Goal: Use online tool/utility: Utilize a website feature to perform a specific function

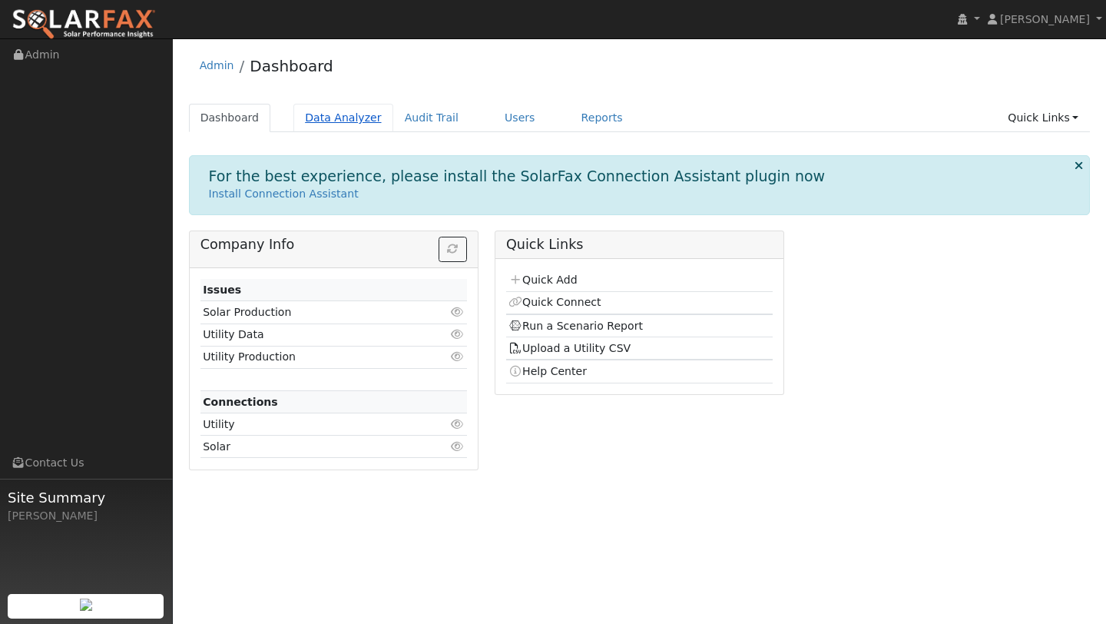
click at [353, 107] on link "Data Analyzer" at bounding box center [343, 118] width 100 height 28
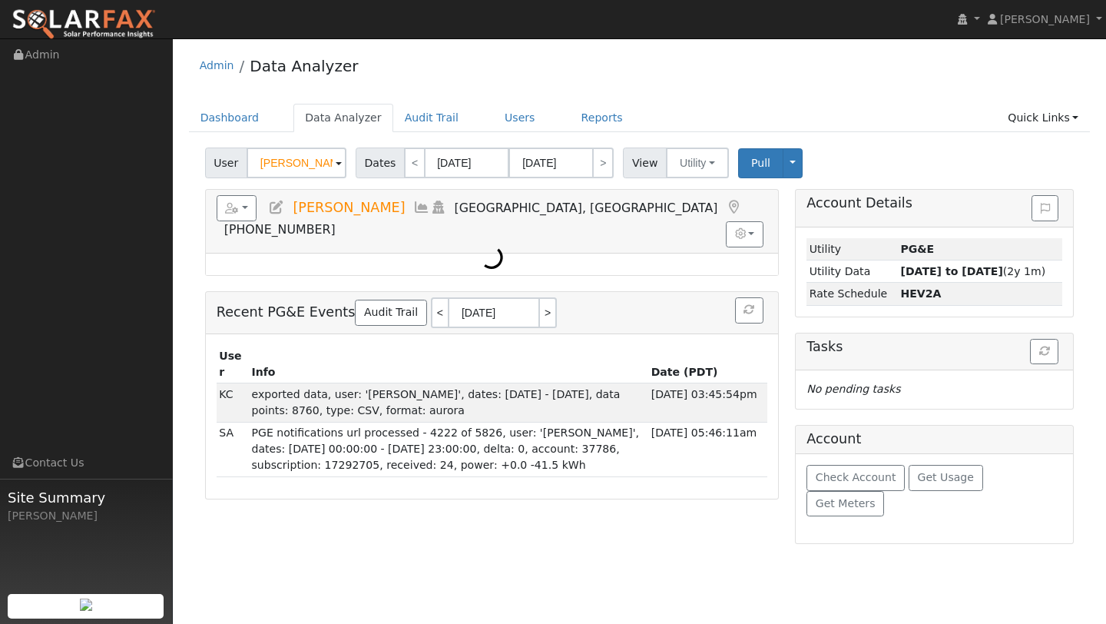
click at [299, 176] on input "[PERSON_NAME]" at bounding box center [297, 163] width 100 height 31
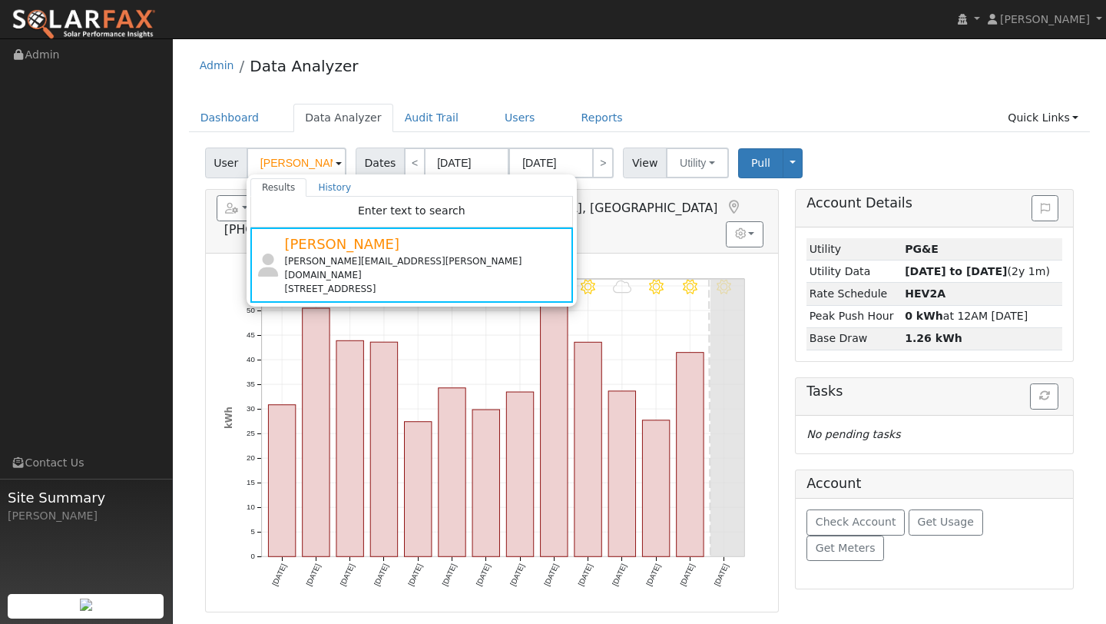
click at [293, 166] on input "[PERSON_NAME]" at bounding box center [297, 163] width 100 height 31
click at [304, 166] on input "[PERSON_NAME]" at bounding box center [297, 163] width 100 height 31
click at [304, 166] on input "Sc" at bounding box center [297, 163] width 100 height 31
type input "S"
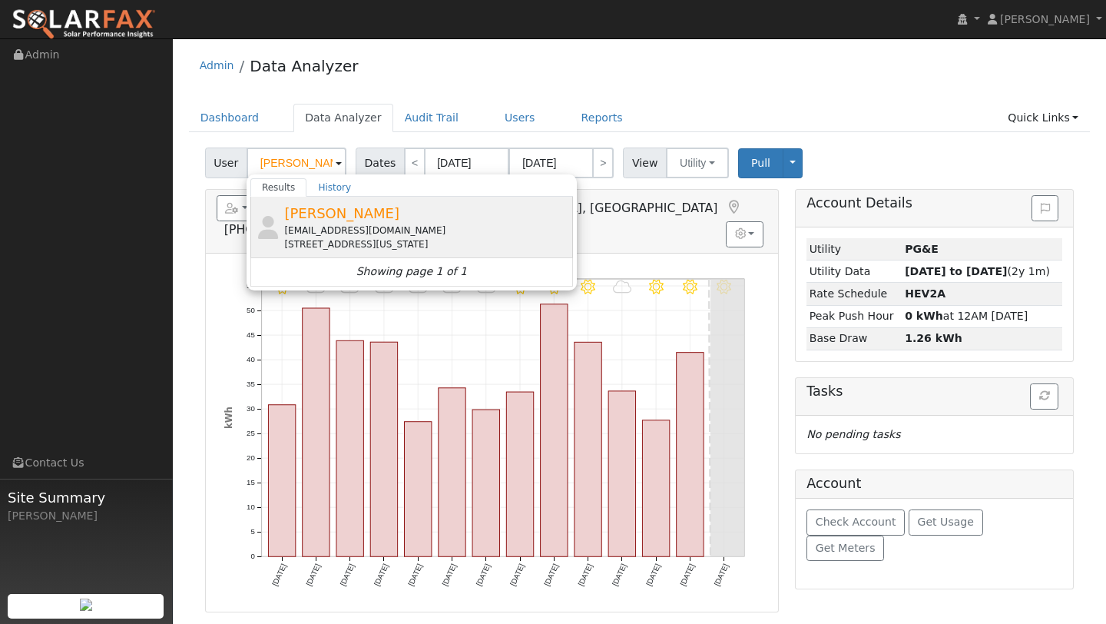
click at [340, 224] on div "baleyzm4@gmail.com" at bounding box center [426, 231] width 285 height 14
type input "Valerie Baley"
